Goal: Task Accomplishment & Management: Manage account settings

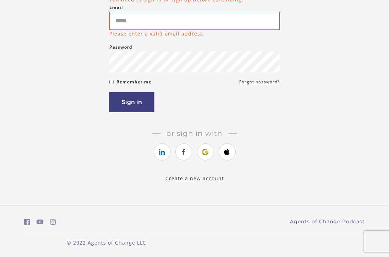
scroll to position [90, 0]
click at [205, 151] on icon "https://courses.thinkific.com/users/auth/google?ss%5Breferral%5D=&ss%5Buser_ret…" at bounding box center [205, 152] width 9 height 9
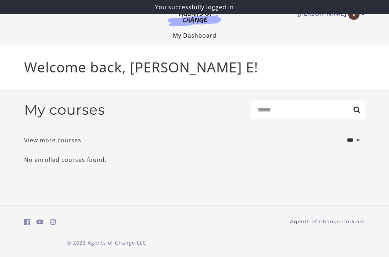
click at [203, 35] on link "My Dashboard" at bounding box center [195, 36] width 44 height 8
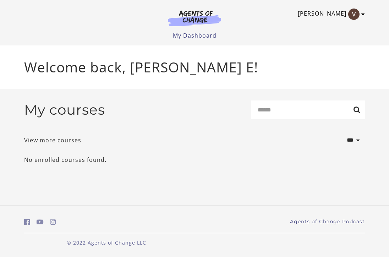
click at [358, 17] on img "Toggle menu" at bounding box center [353, 14] width 11 height 11
click at [337, 25] on link "My Account" at bounding box center [335, 26] width 62 height 12
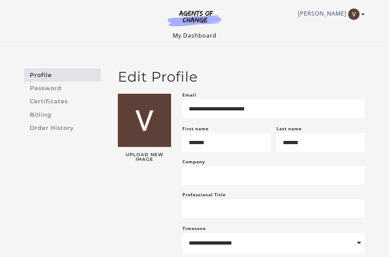
click at [197, 35] on link "My Dashboard" at bounding box center [195, 36] width 44 height 8
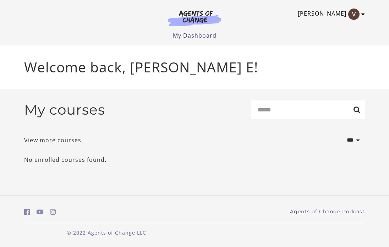
click at [365, 13] on icon "Toggle menu" at bounding box center [363, 14] width 4 height 6
click at [325, 50] on link "Sign Out" at bounding box center [335, 50] width 62 height 12
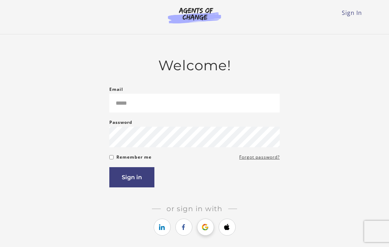
click at [204, 225] on icon "https://courses.thinkific.com/users/auth/google?ss%5Breferral%5D=&ss%5Buser_ret…" at bounding box center [205, 227] width 9 height 9
